Goal: Find specific page/section: Find specific page/section

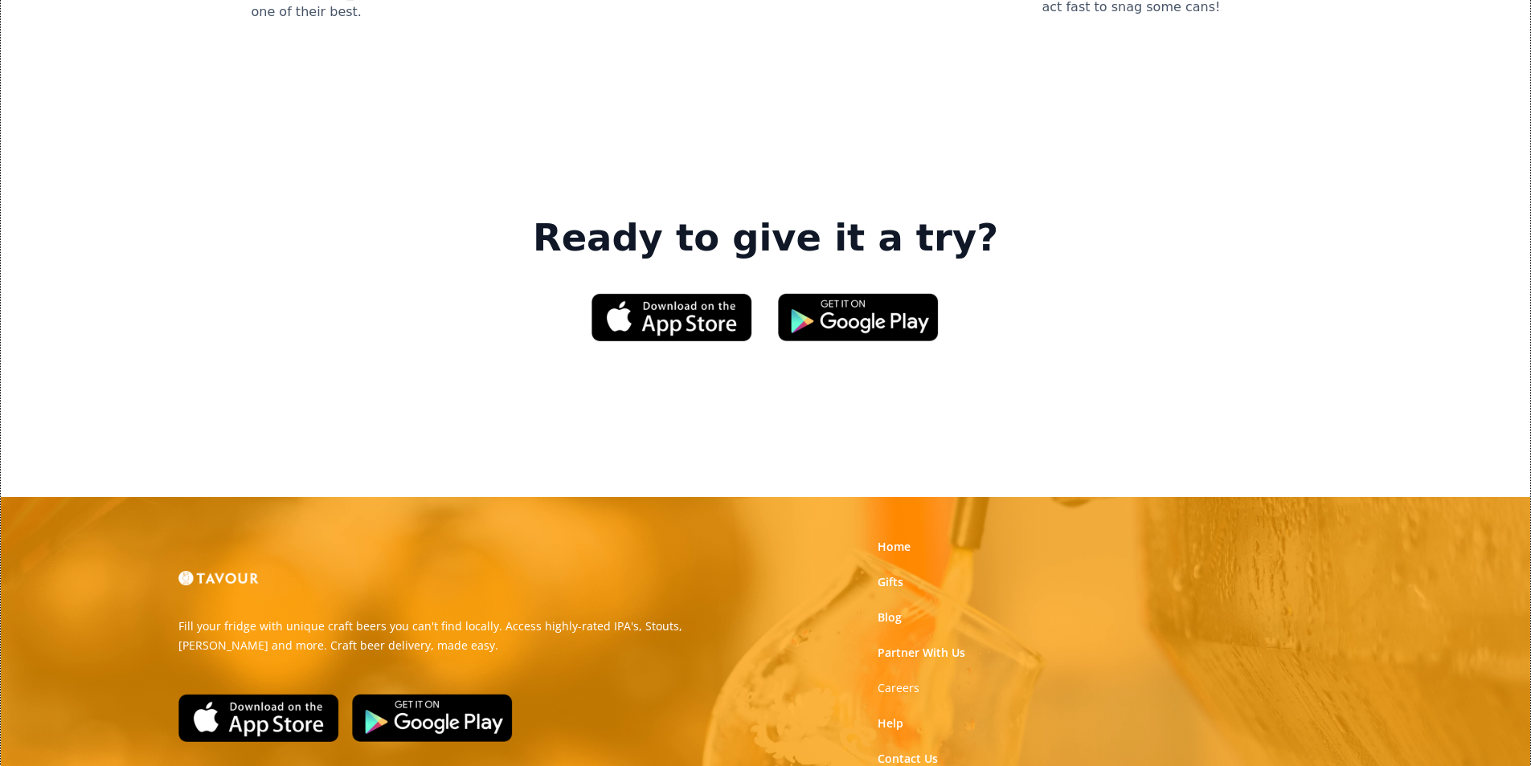
scroll to position [2431, 0]
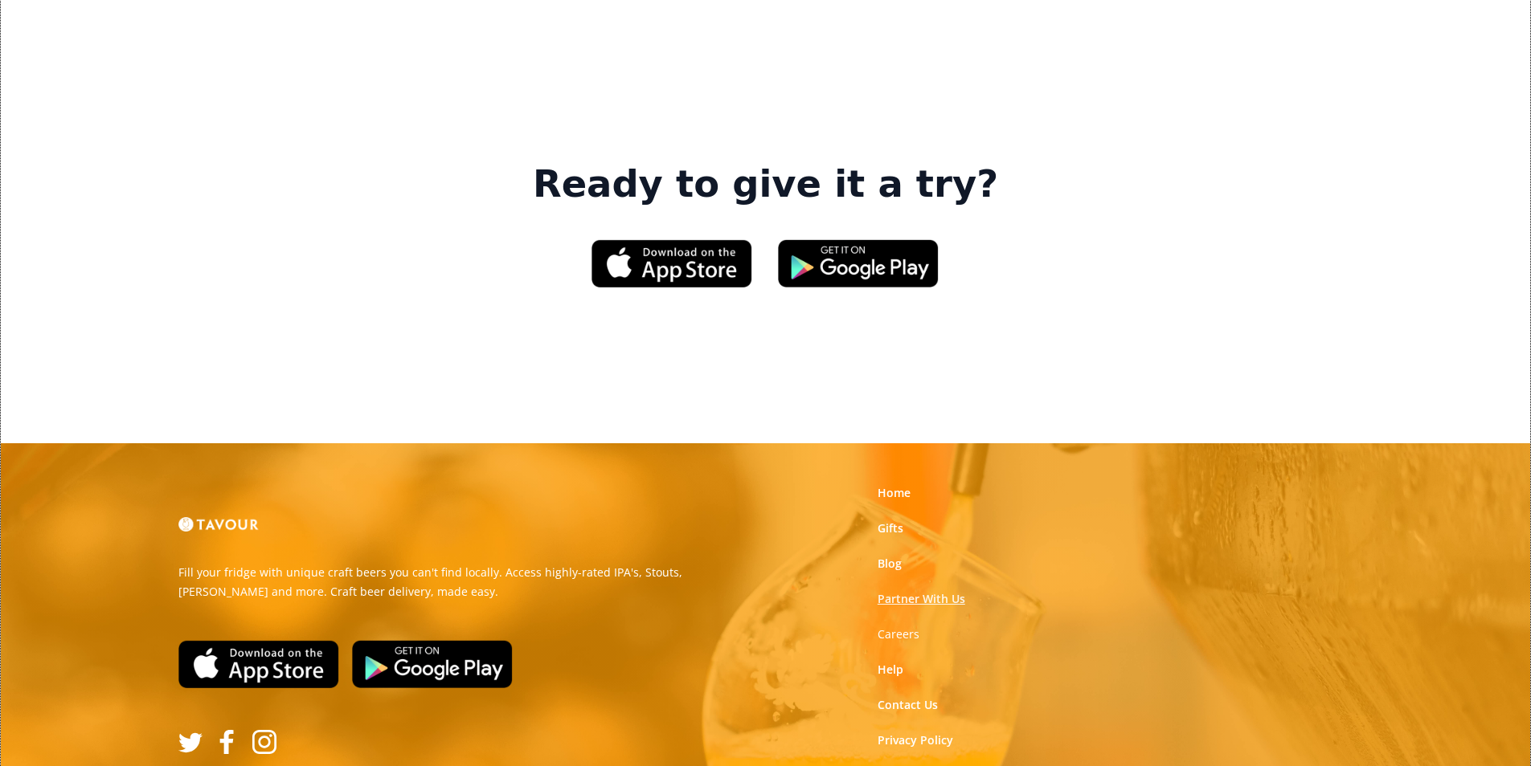
click at [932, 591] on link "Partner With Us" at bounding box center [921, 599] width 88 height 16
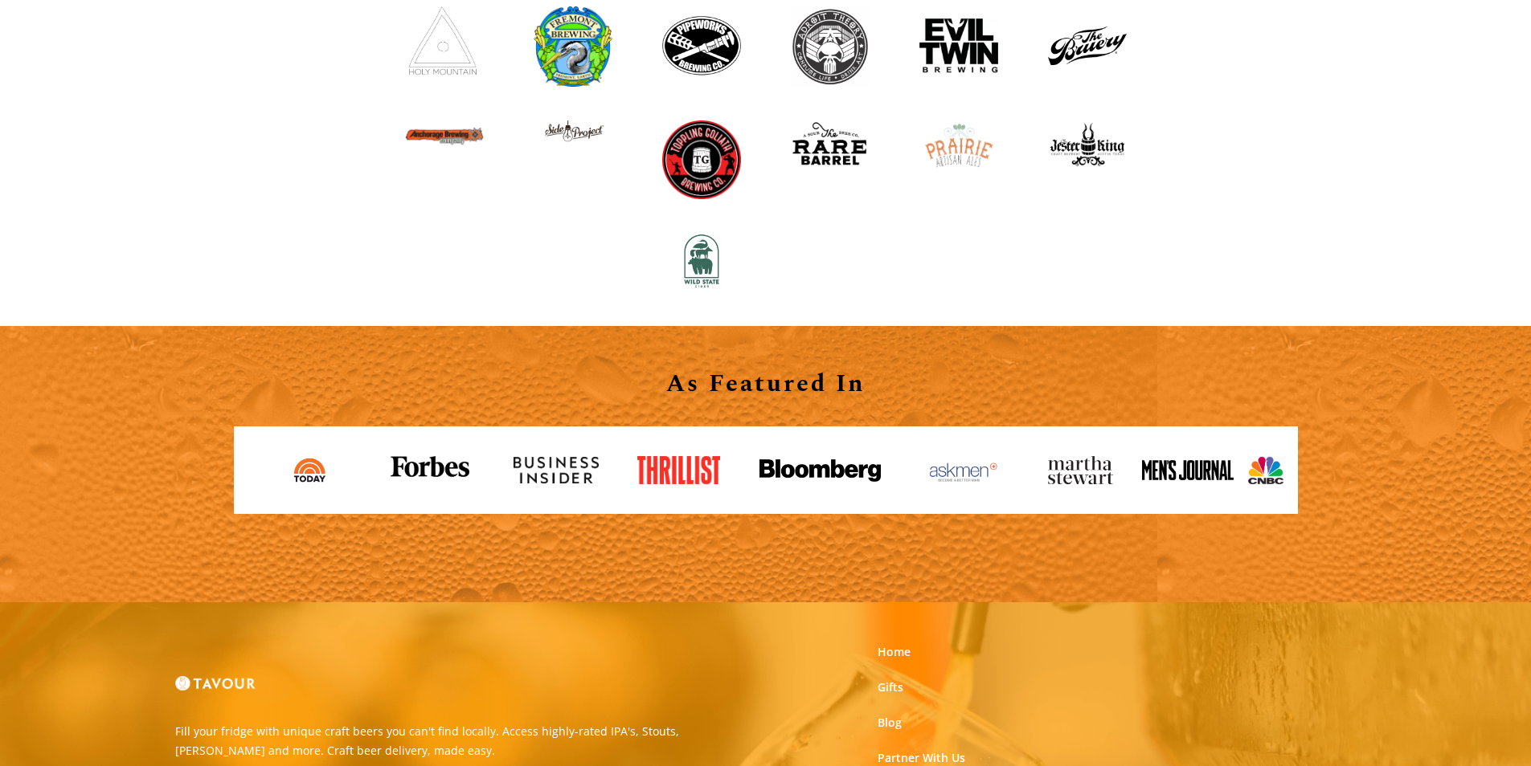
scroll to position [1607, 0]
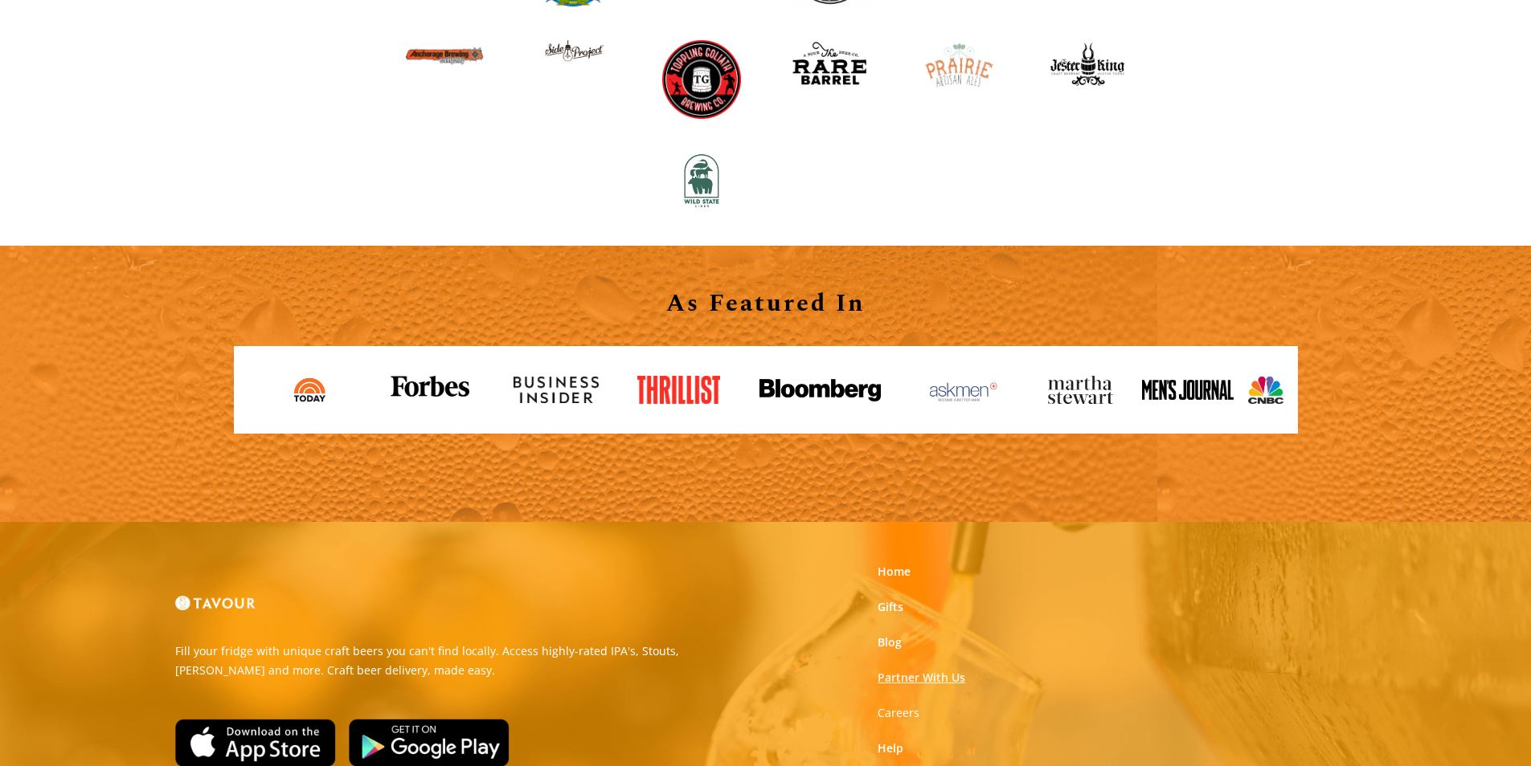
click at [911, 677] on link "Partner With Us" at bounding box center [921, 678] width 88 height 16
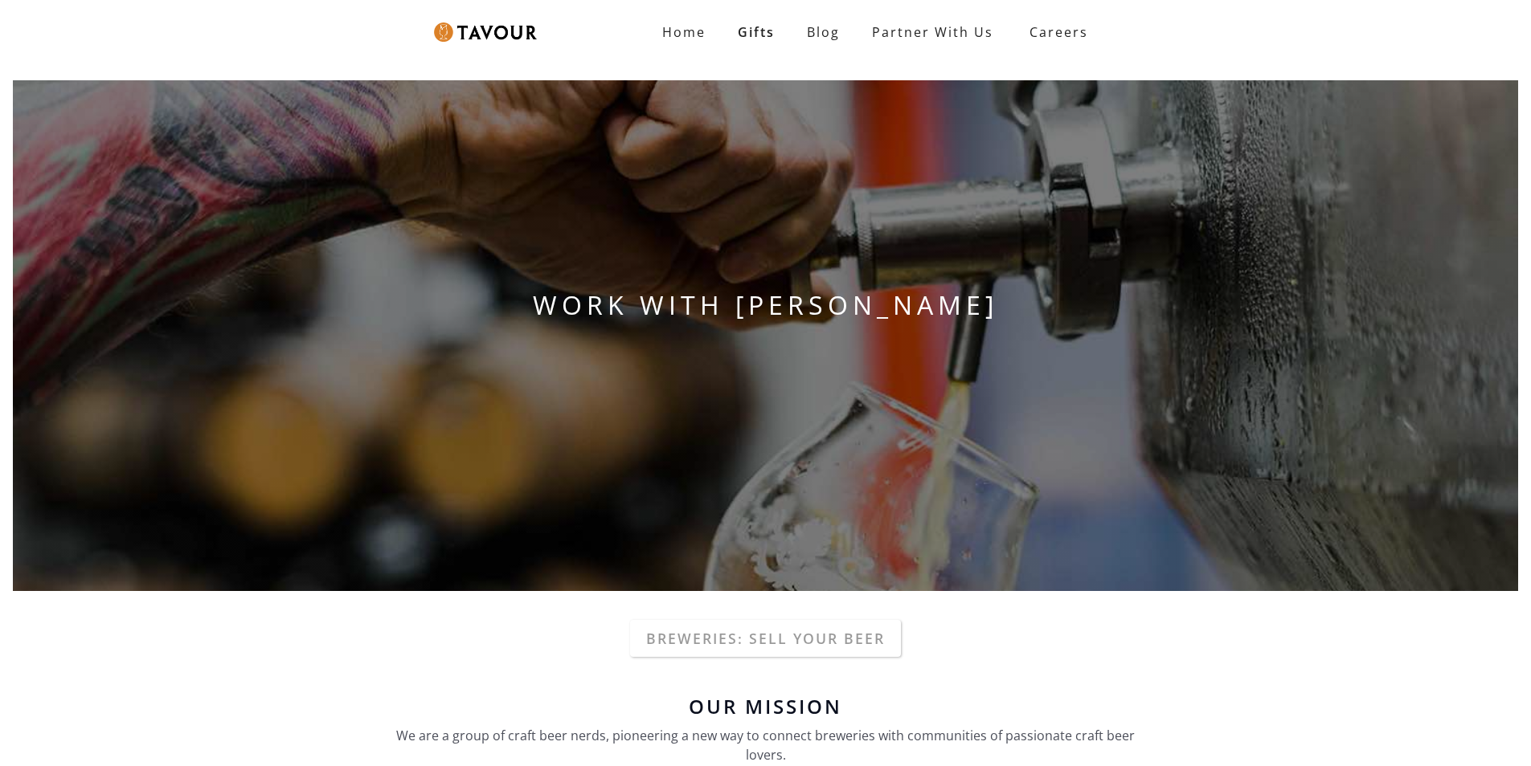
click at [942, 40] on link "Partner With Us" at bounding box center [932, 32] width 153 height 32
